Goal: Browse casually: Explore the website without a specific task or goal

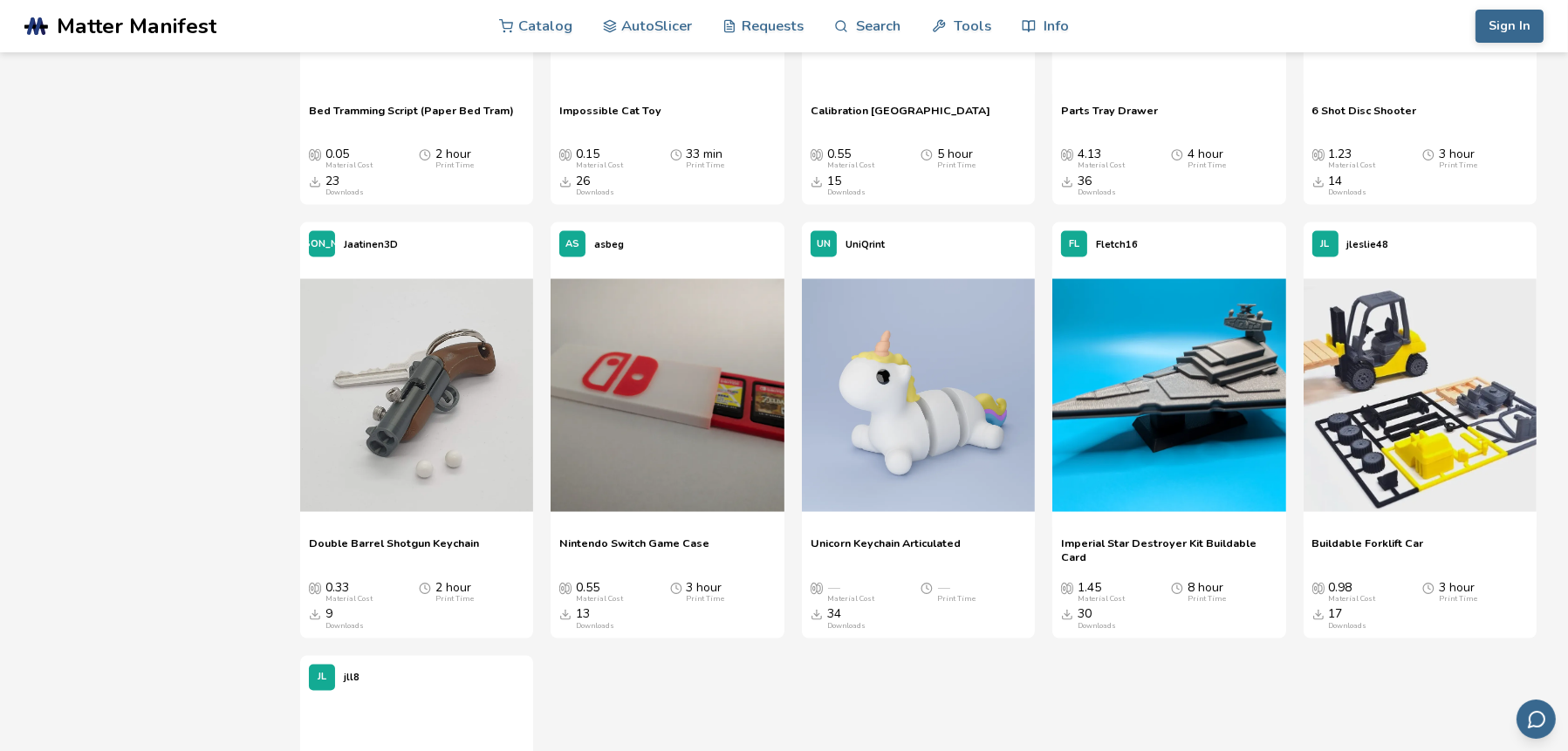
scroll to position [4052, 0]
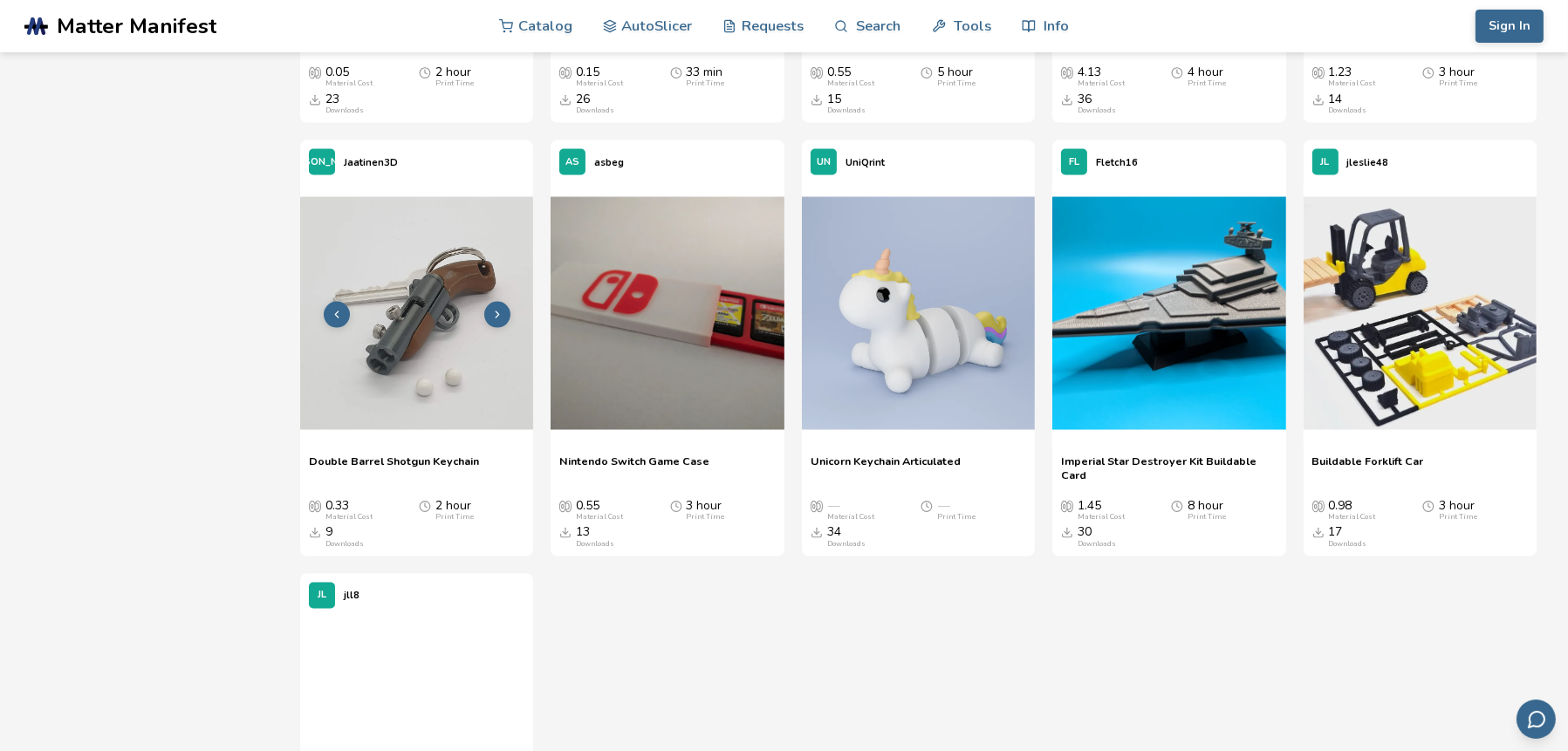
click at [383, 422] on img at bounding box center [416, 314] width 233 height 233
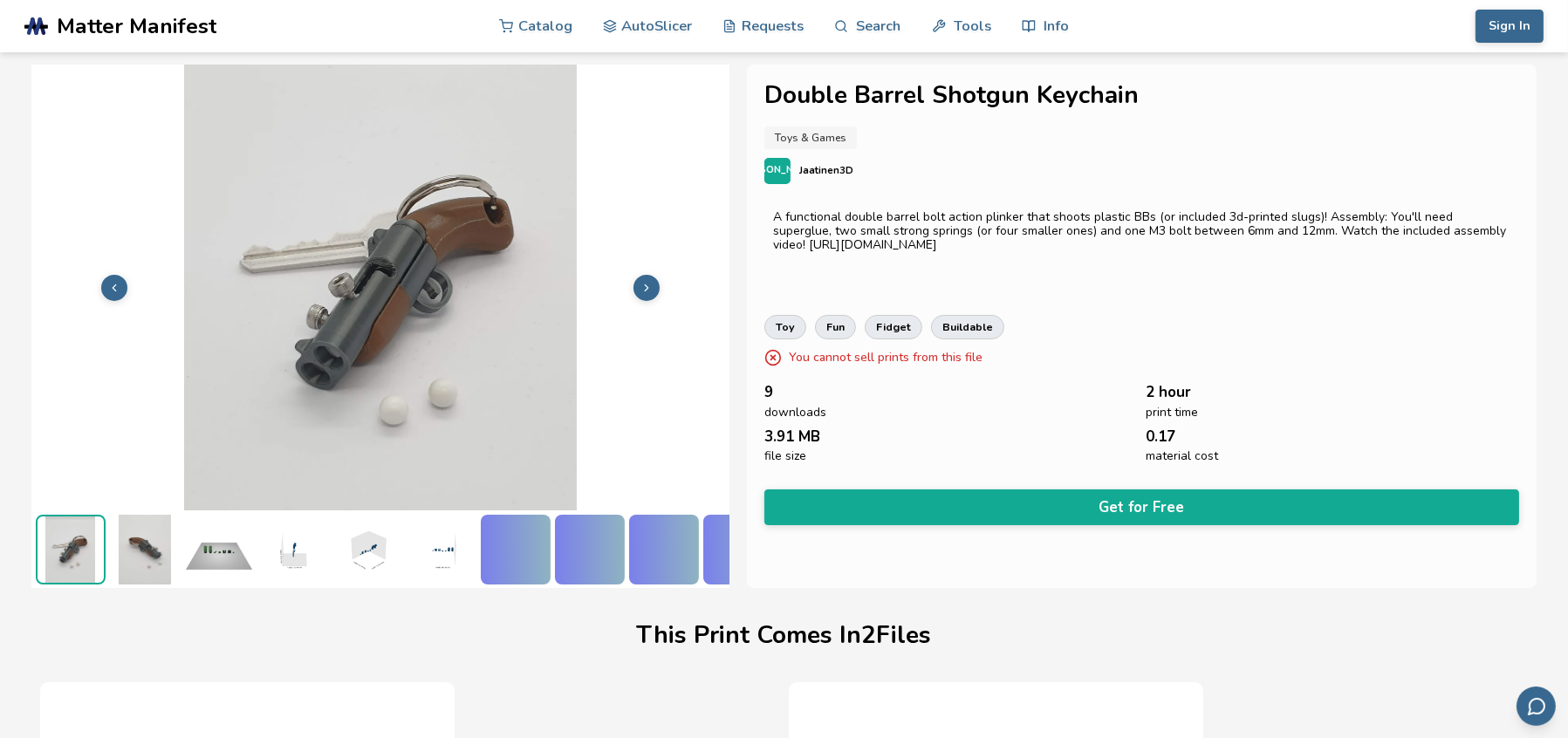
scroll to position [0, 6]
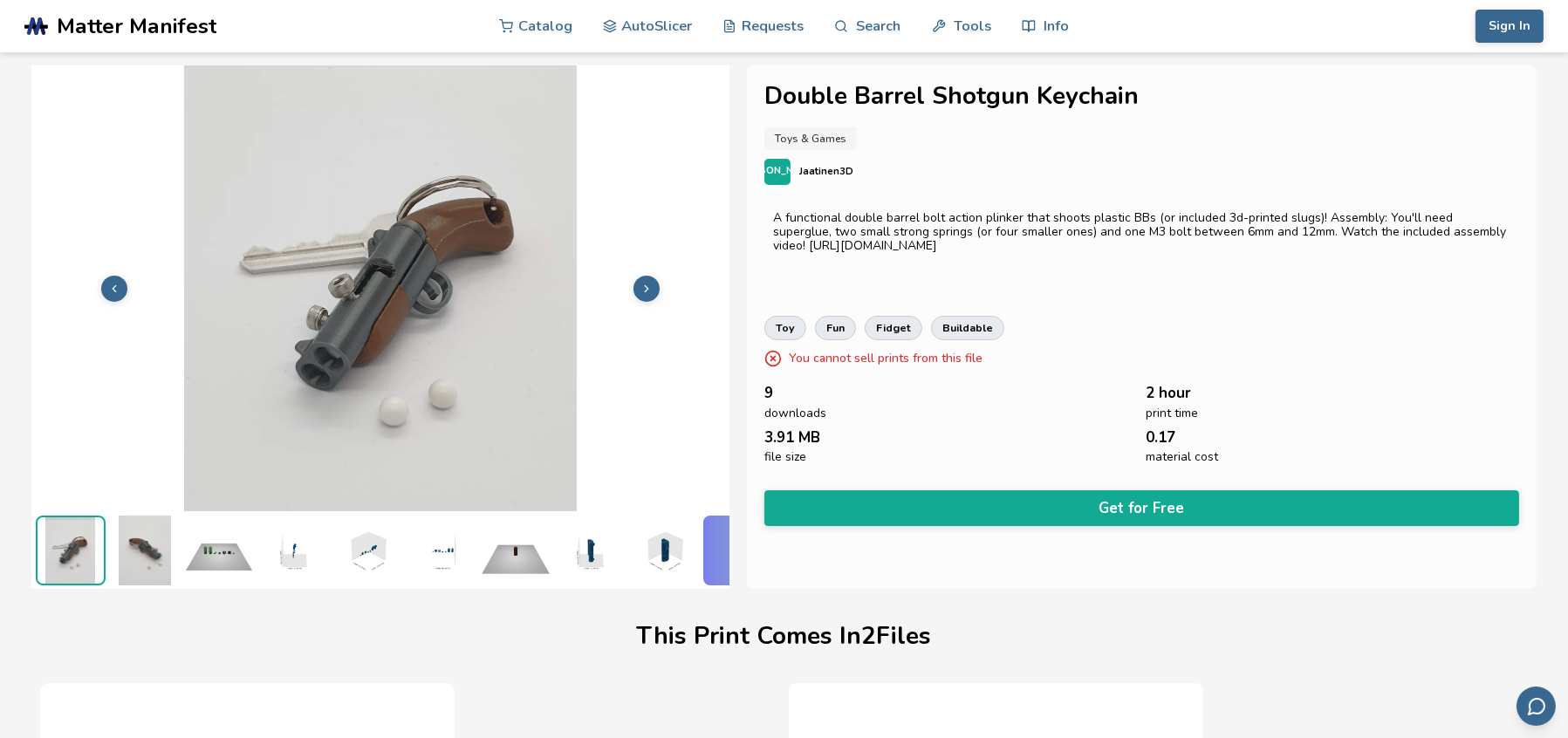
click at [645, 280] on button at bounding box center [646, 288] width 27 height 27
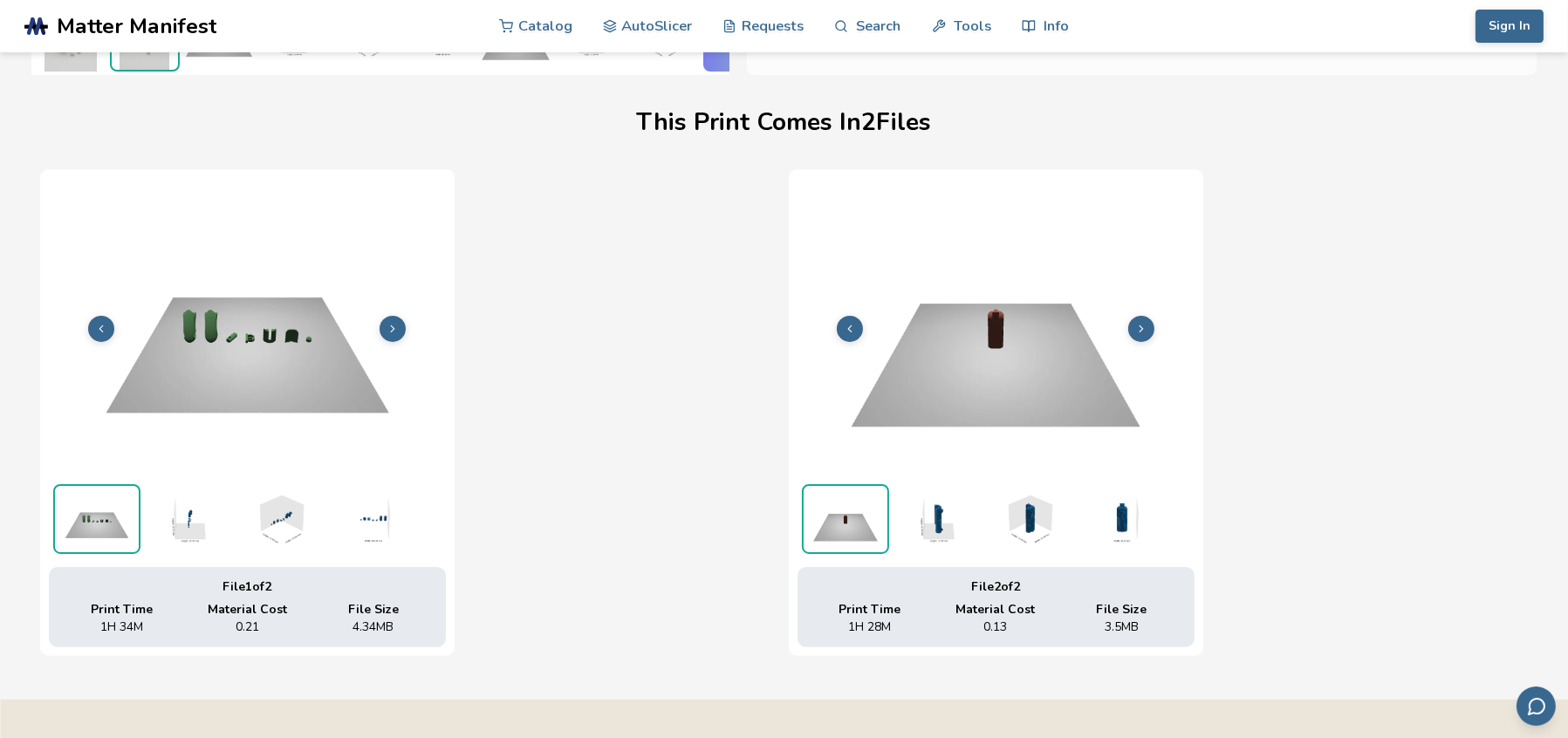
scroll to position [523, 0]
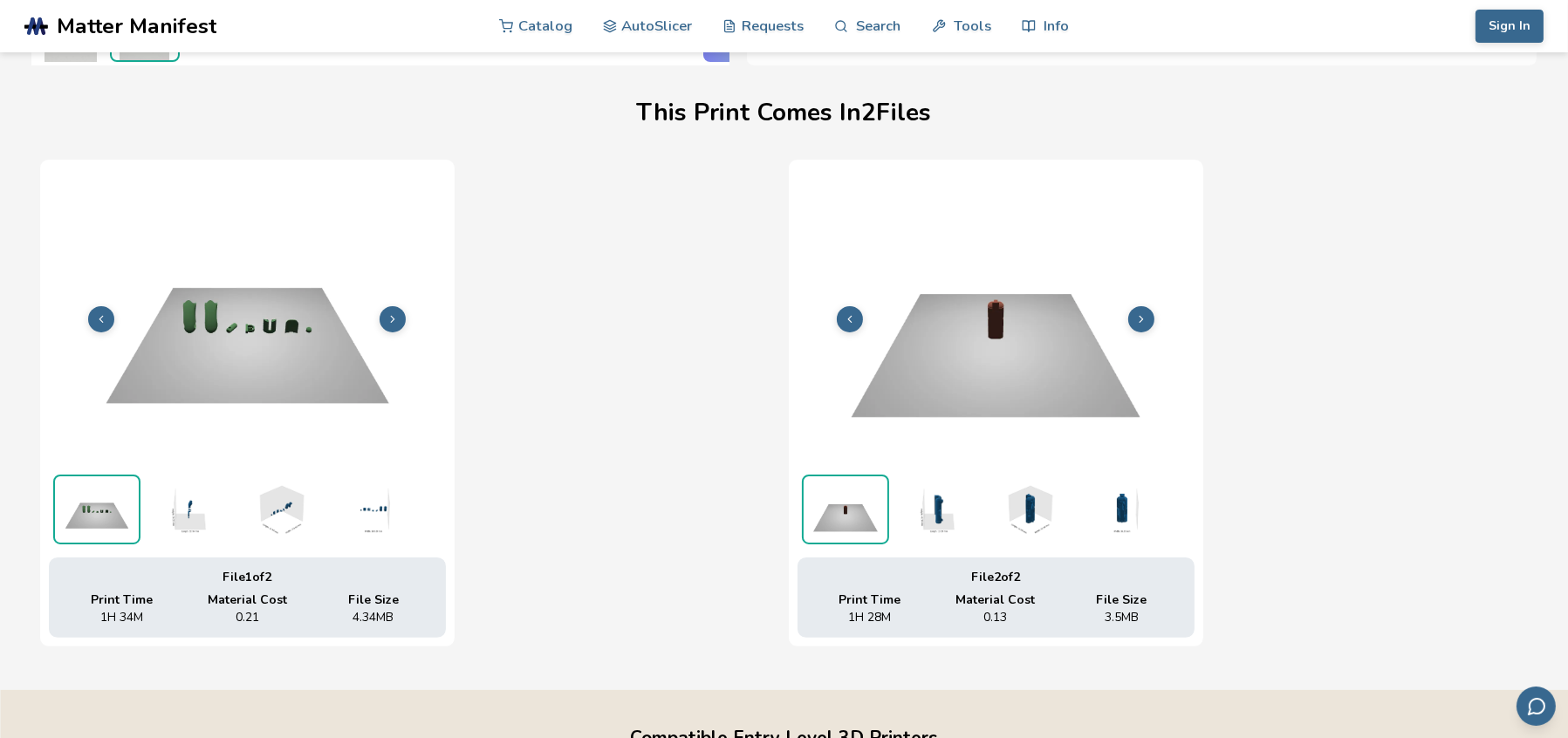
click at [400, 323] on button at bounding box center [393, 319] width 27 height 27
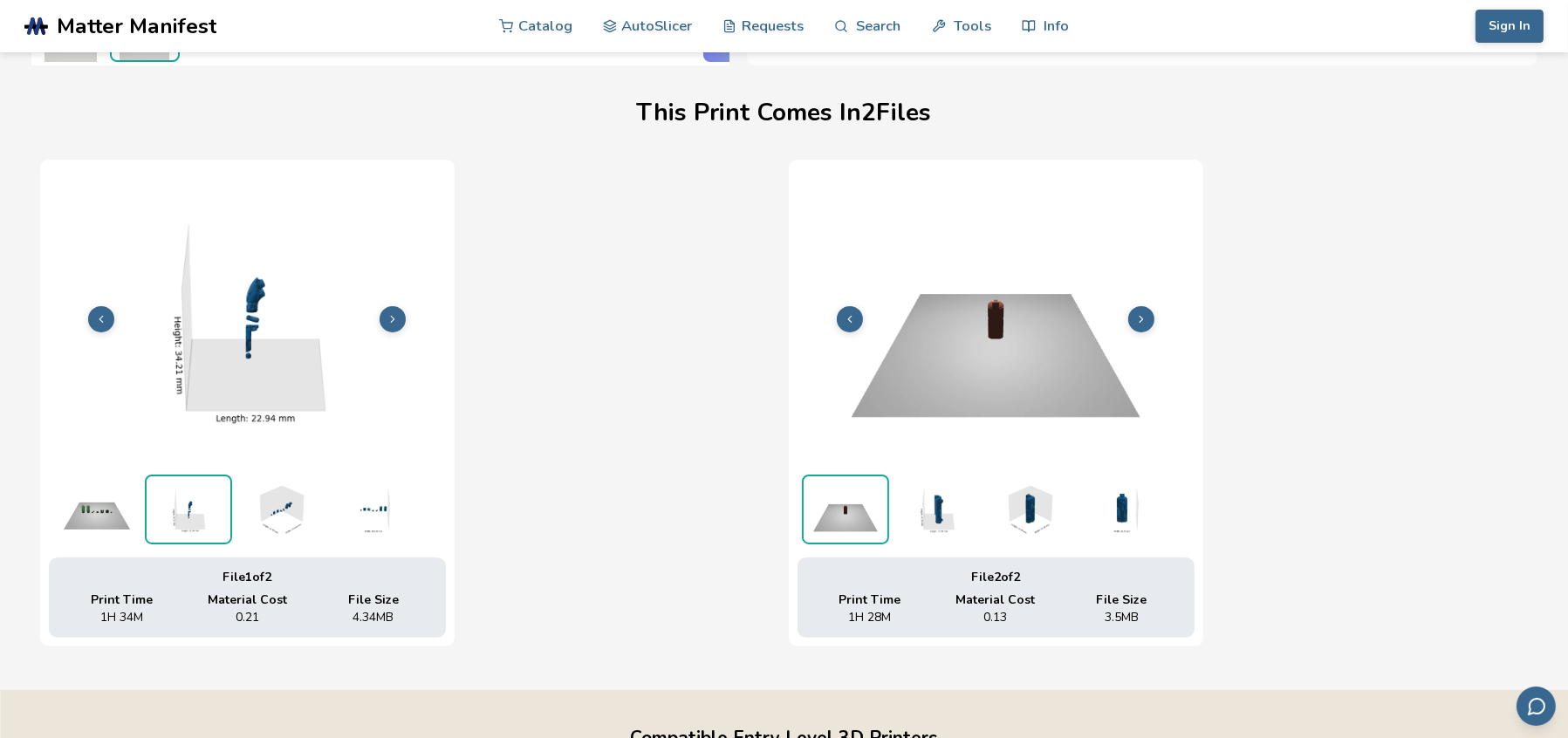
click at [400, 323] on button at bounding box center [393, 319] width 27 height 27
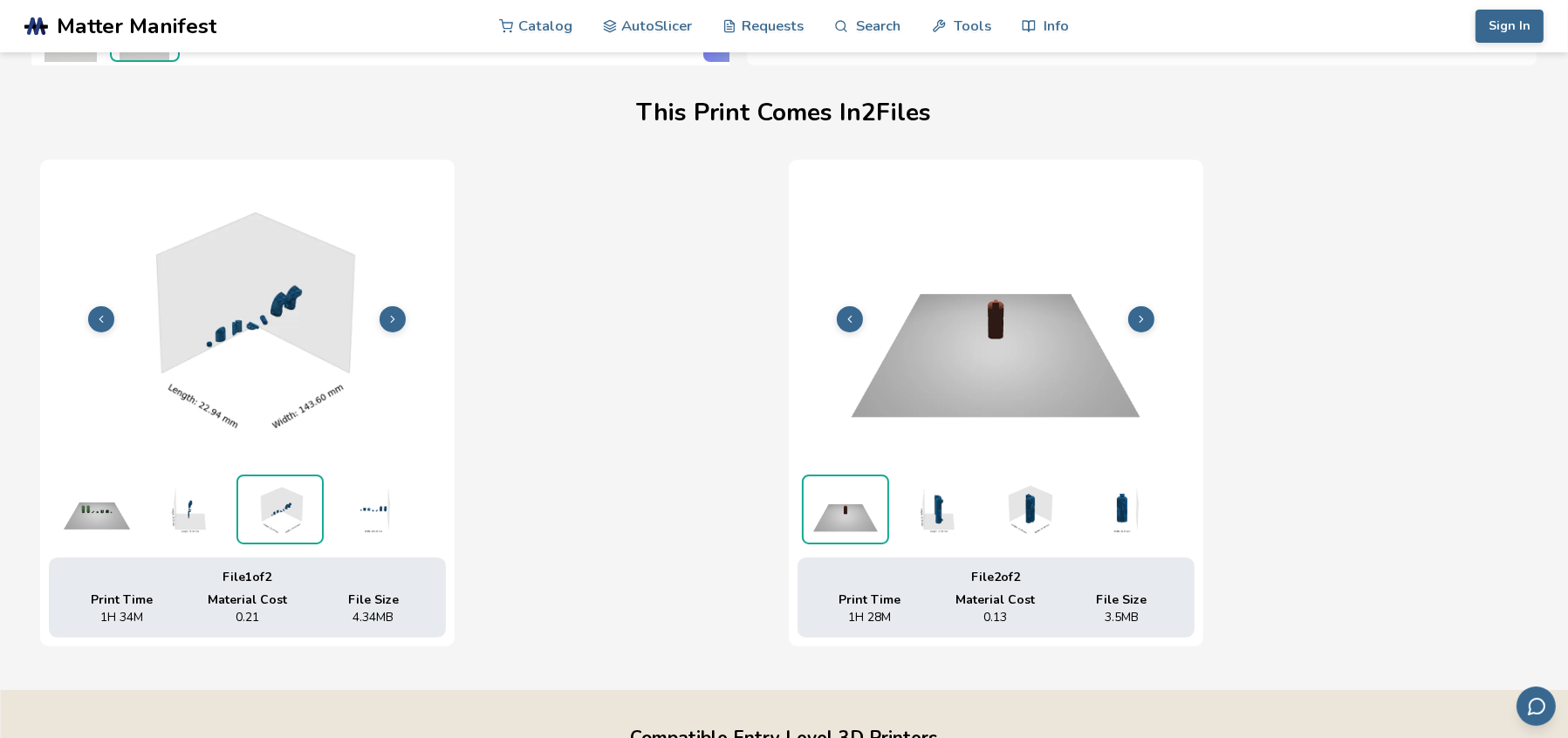
click at [400, 323] on button at bounding box center [393, 319] width 27 height 27
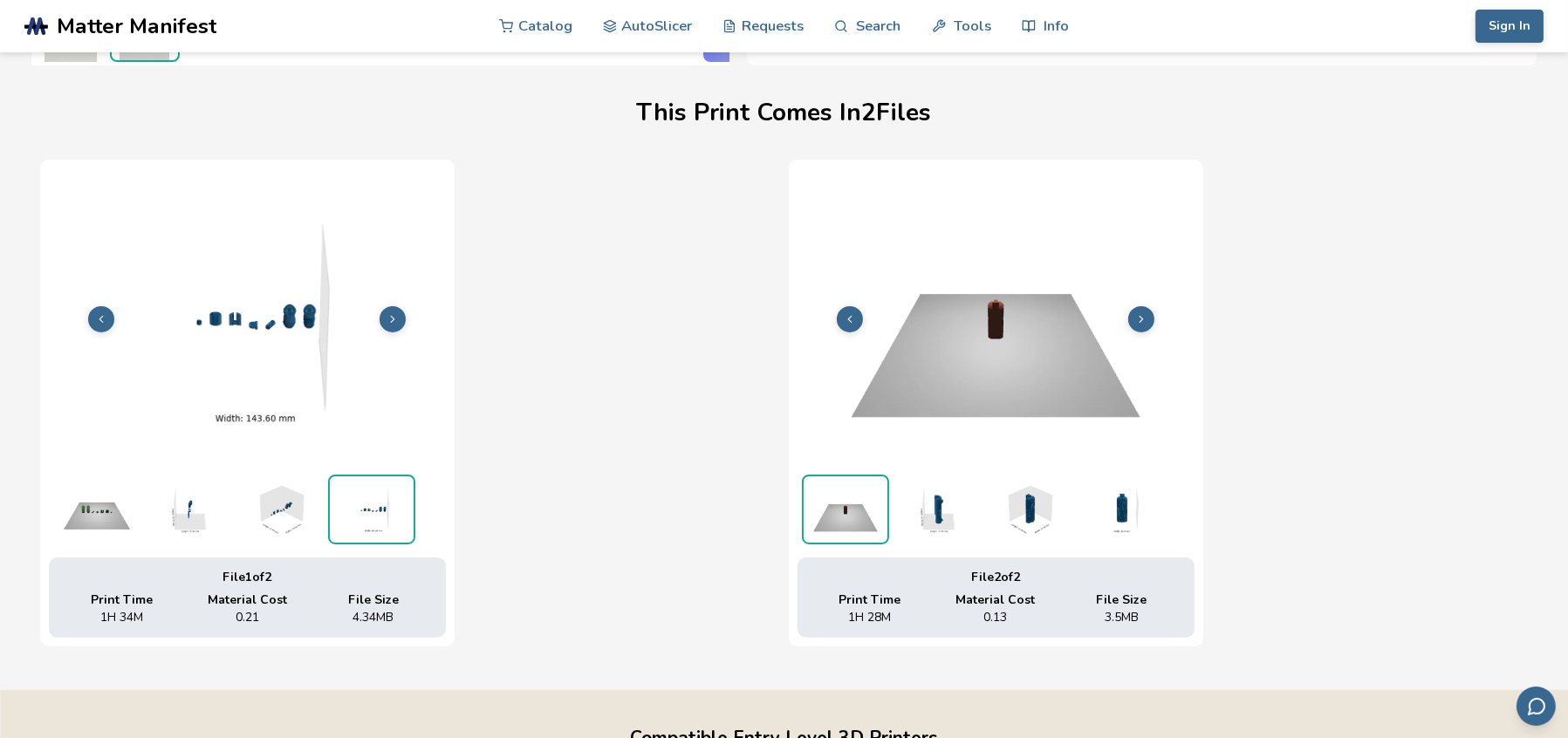
click at [400, 323] on button at bounding box center [393, 319] width 27 height 27
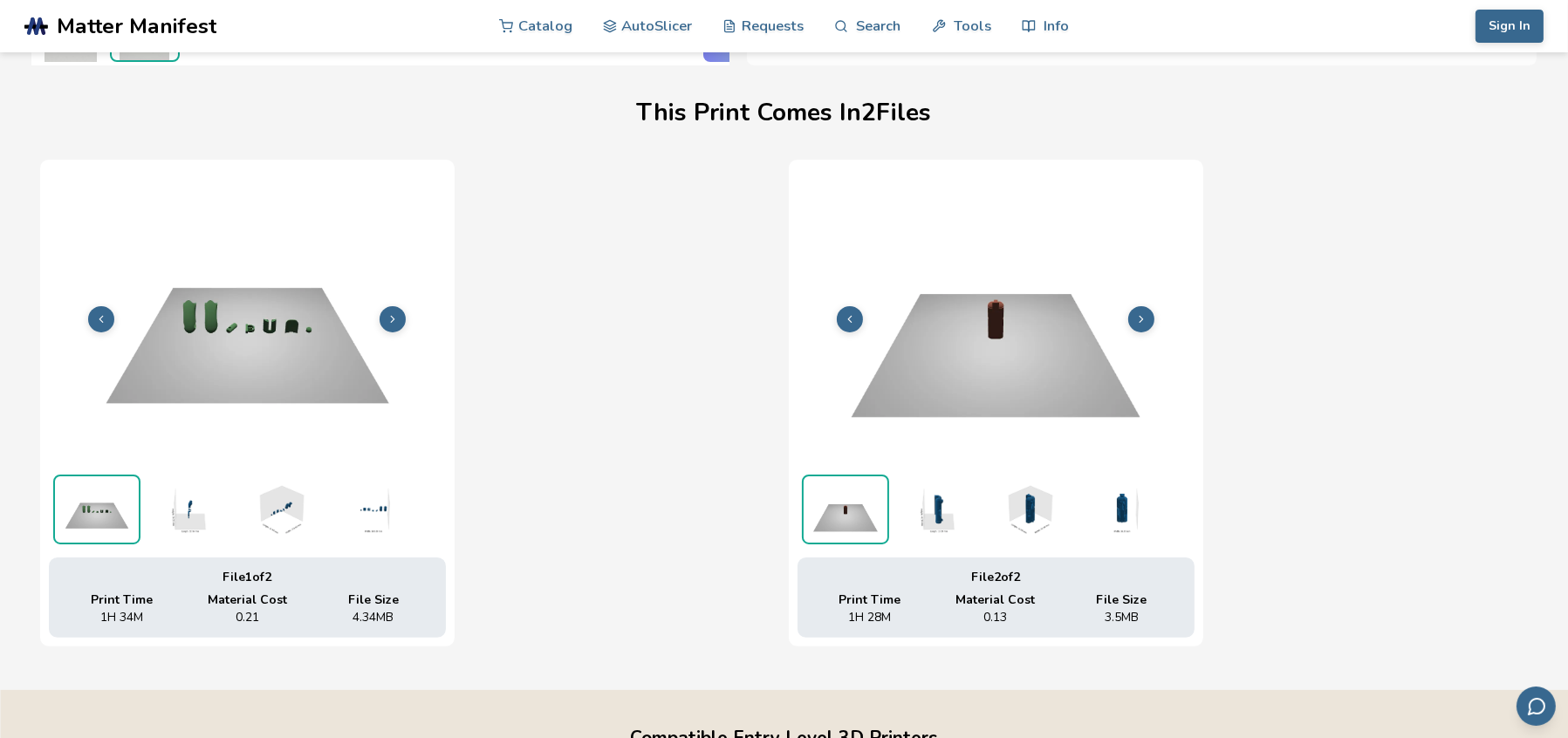
click at [1157, 311] on img at bounding box center [996, 317] width 397 height 297
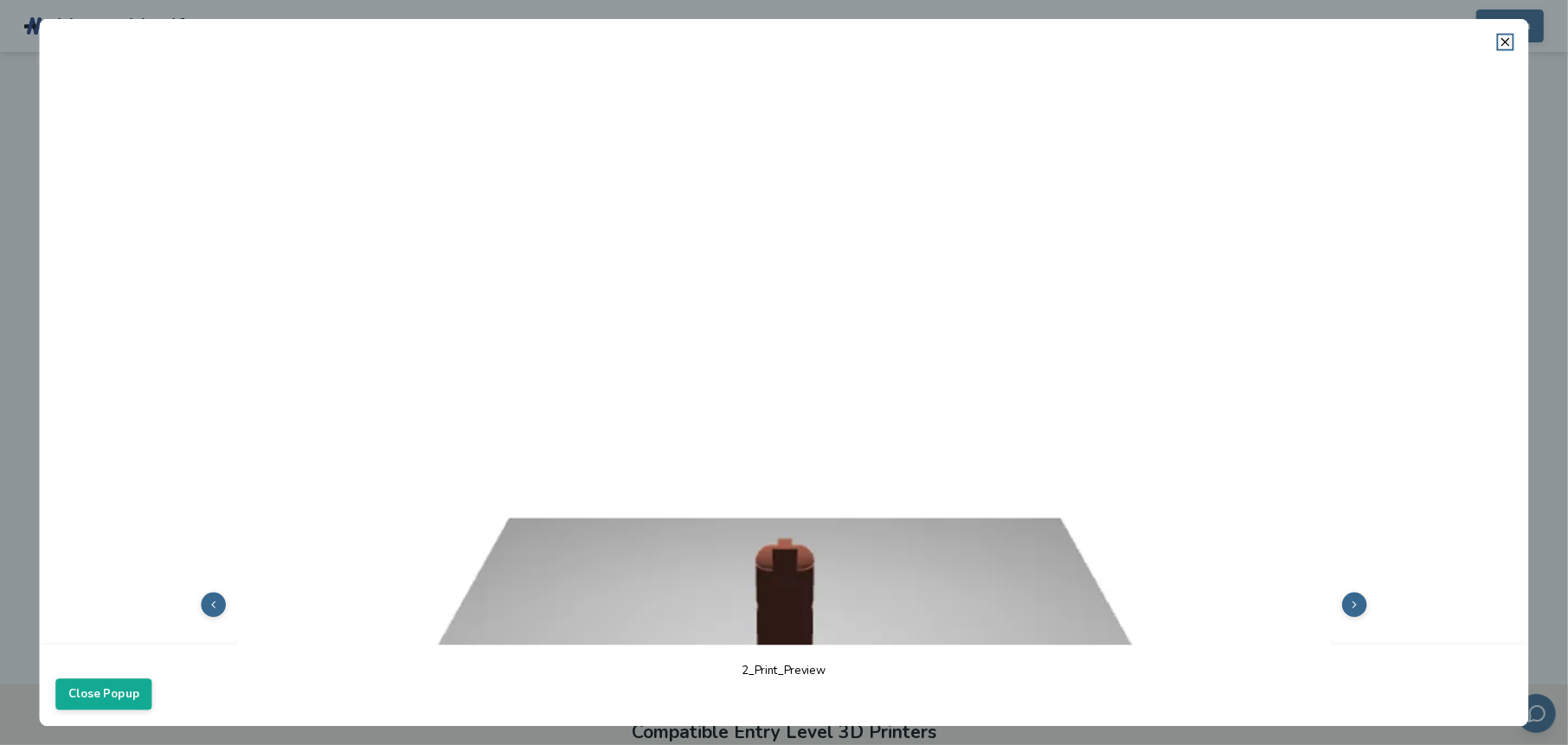
click at [1516, 47] on header at bounding box center [784, 34] width 1490 height 30
click at [1502, 35] on icon at bounding box center [1507, 42] width 14 height 14
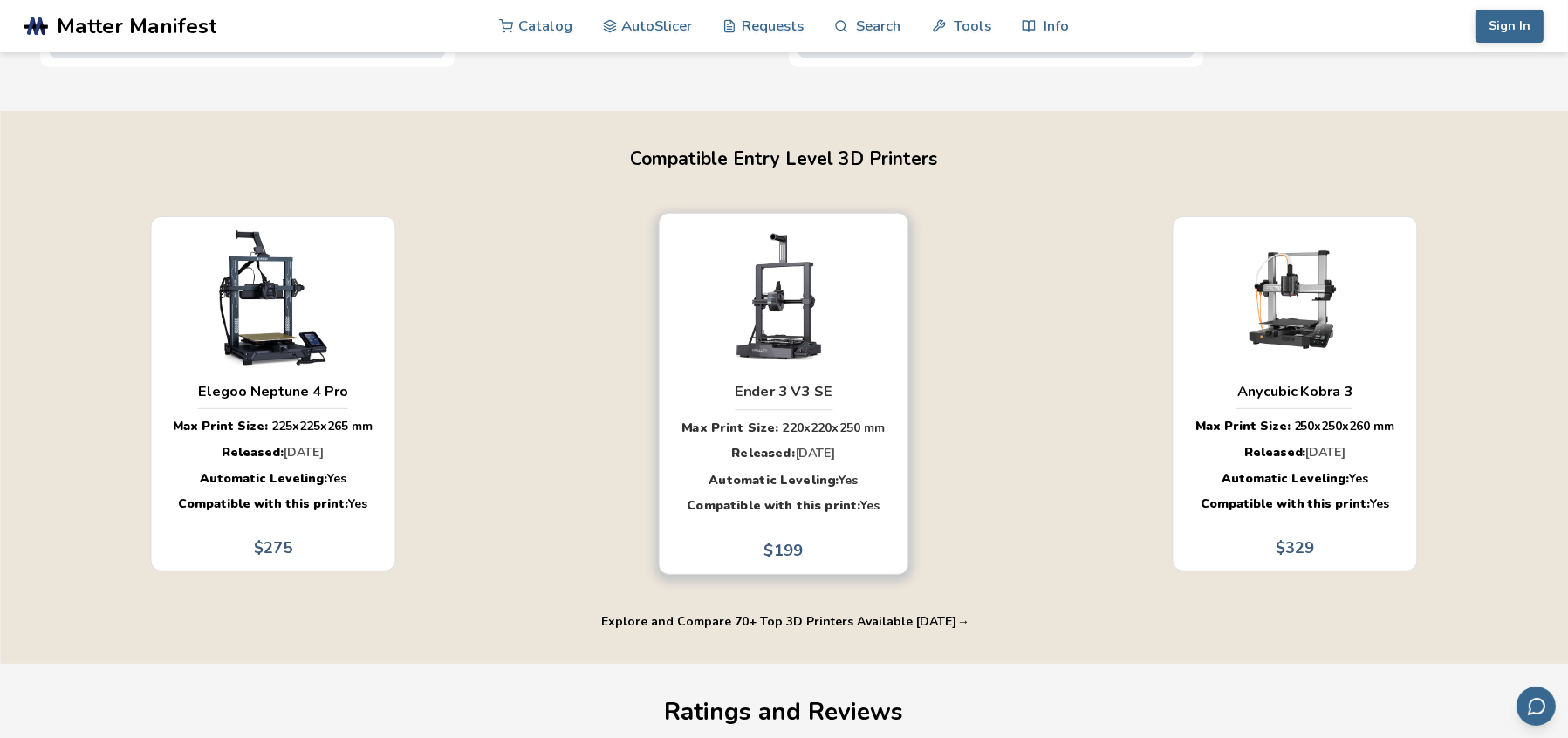
scroll to position [1103, 0]
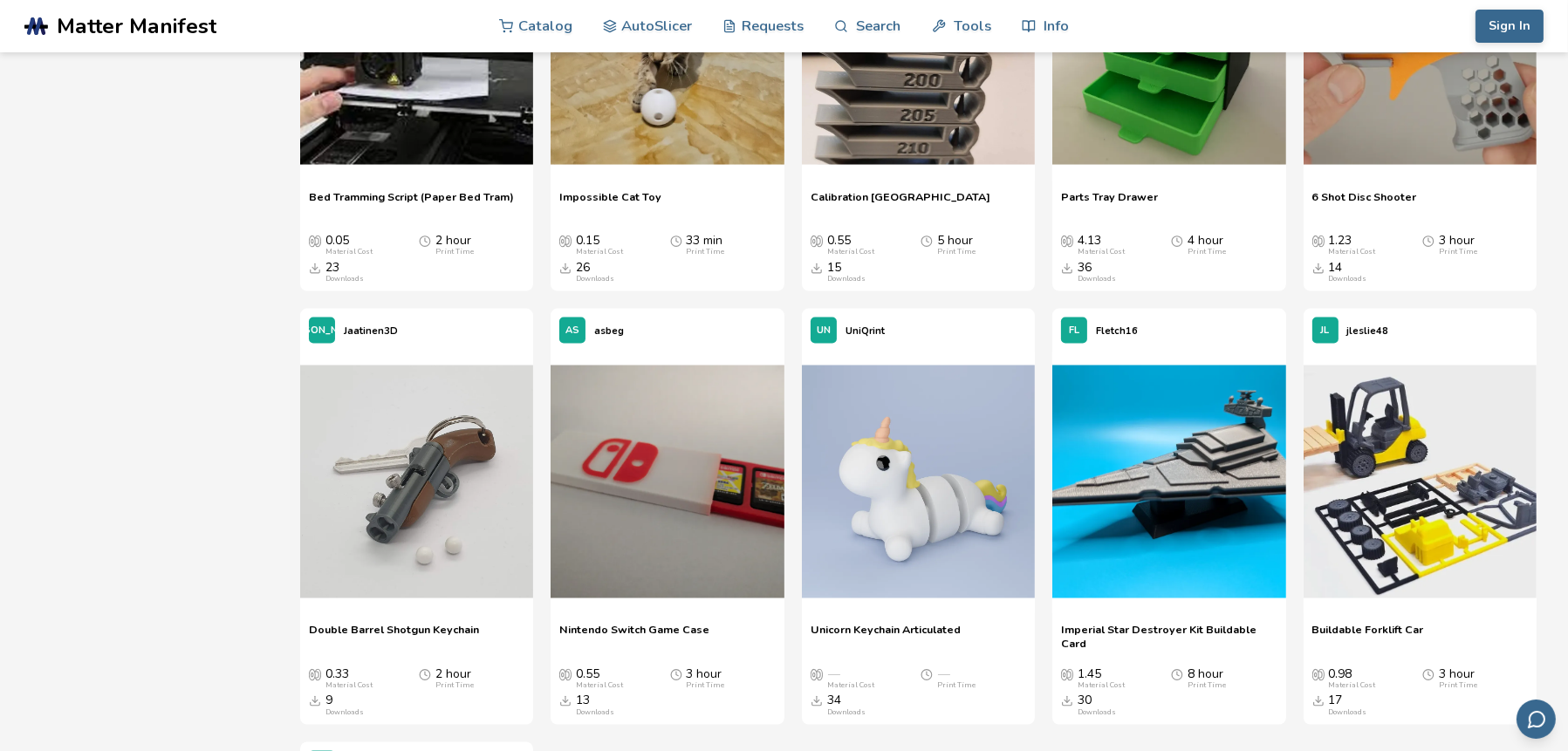
scroll to position [3917, 0]
